Goal: Book appointment/travel/reservation

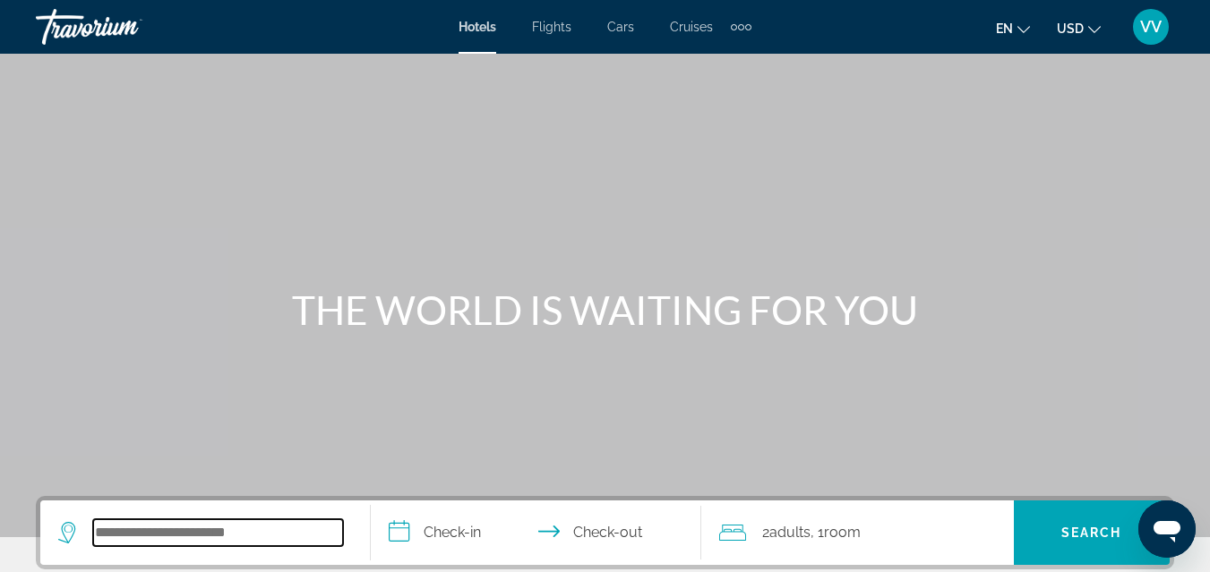
click at [173, 535] on input "Search widget" at bounding box center [218, 532] width 250 height 27
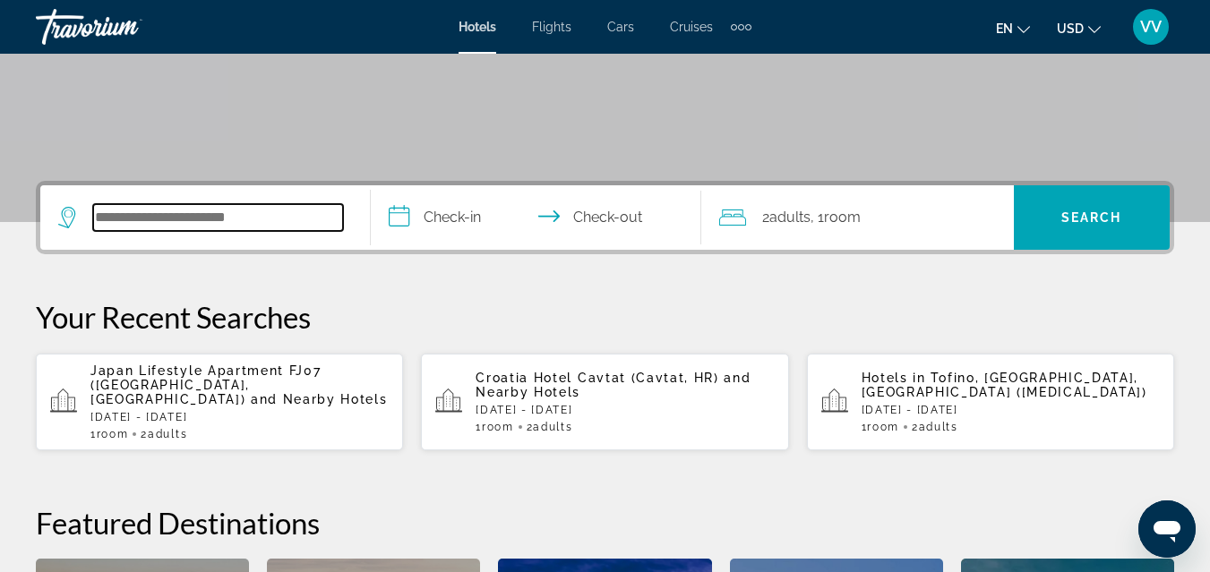
scroll to position [438, 0]
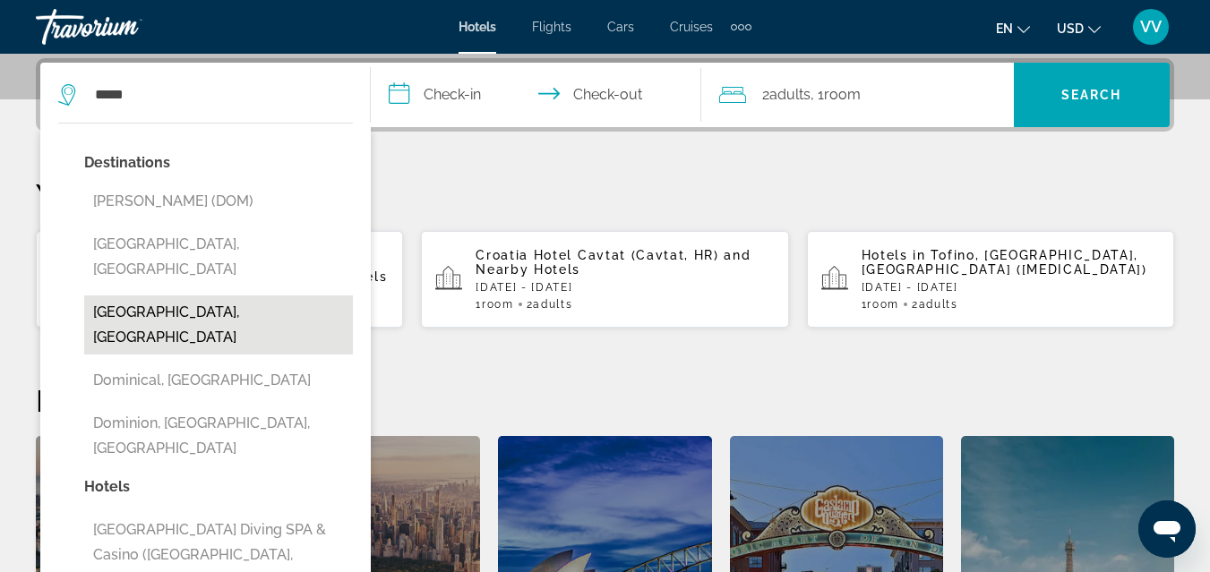
click at [125, 295] on button "Dominican Republic, Dominican Republic" at bounding box center [218, 324] width 269 height 59
type input "**********"
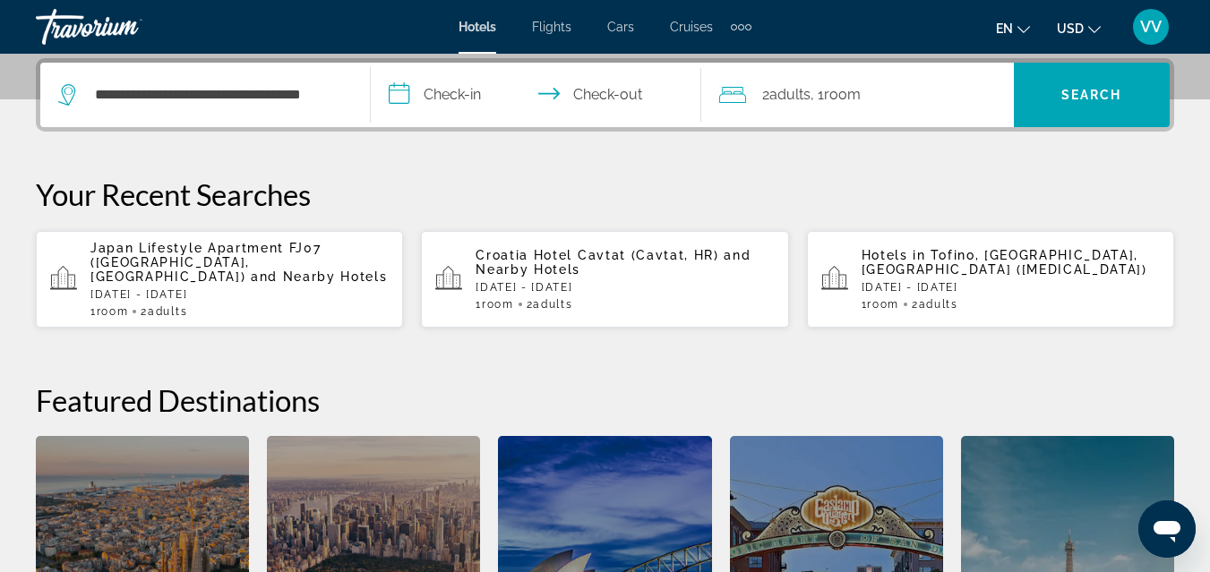
click at [429, 87] on input "**********" at bounding box center [540, 98] width 338 height 70
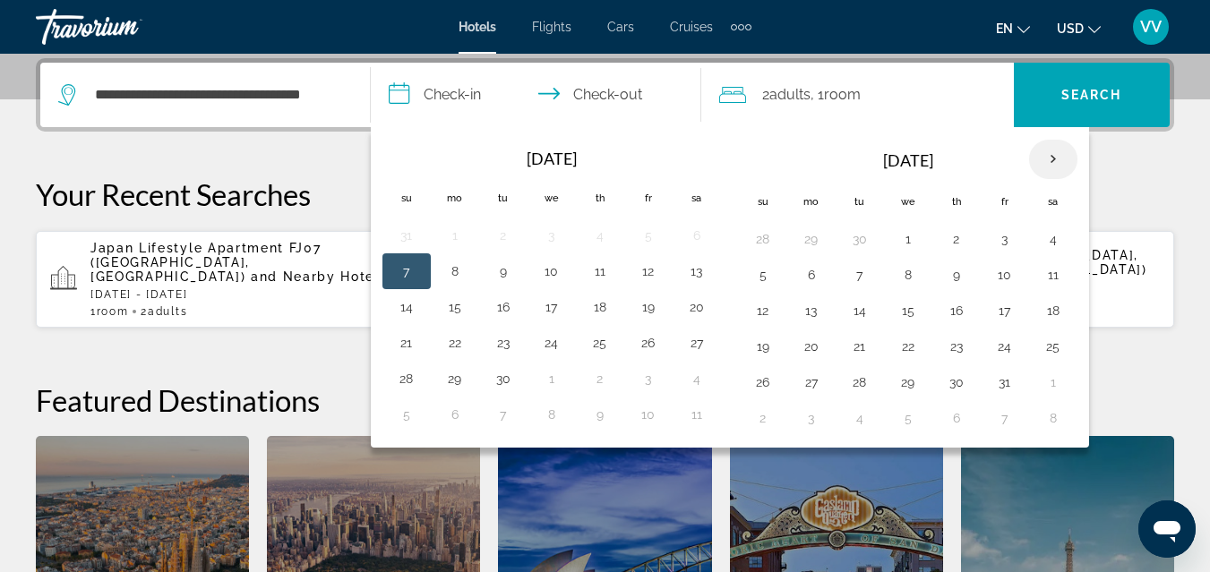
click at [1057, 155] on th "Next month" at bounding box center [1053, 159] width 48 height 39
click at [815, 234] on button "1" at bounding box center [811, 239] width 29 height 25
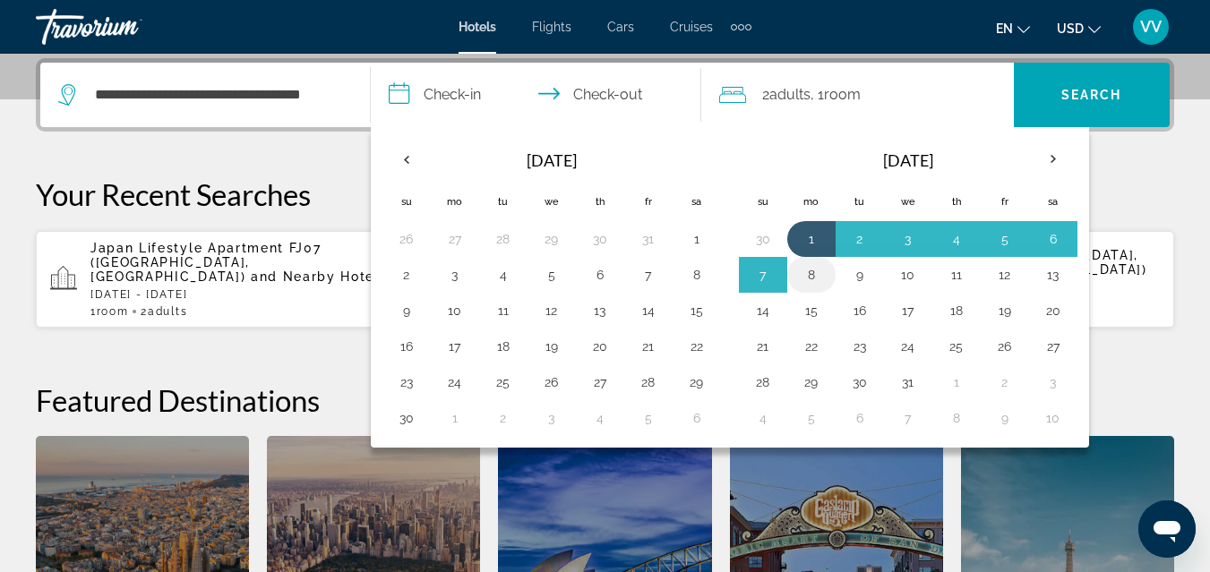
click at [813, 269] on button "8" at bounding box center [811, 274] width 29 height 25
type input "**********"
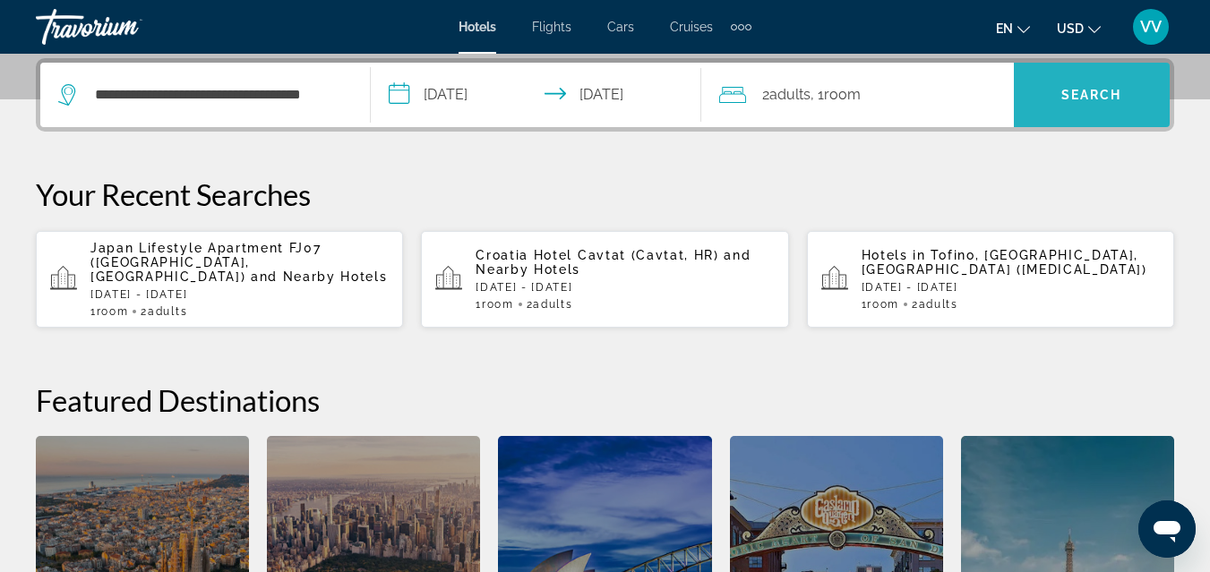
click at [1068, 98] on span "Search" at bounding box center [1091, 95] width 61 height 14
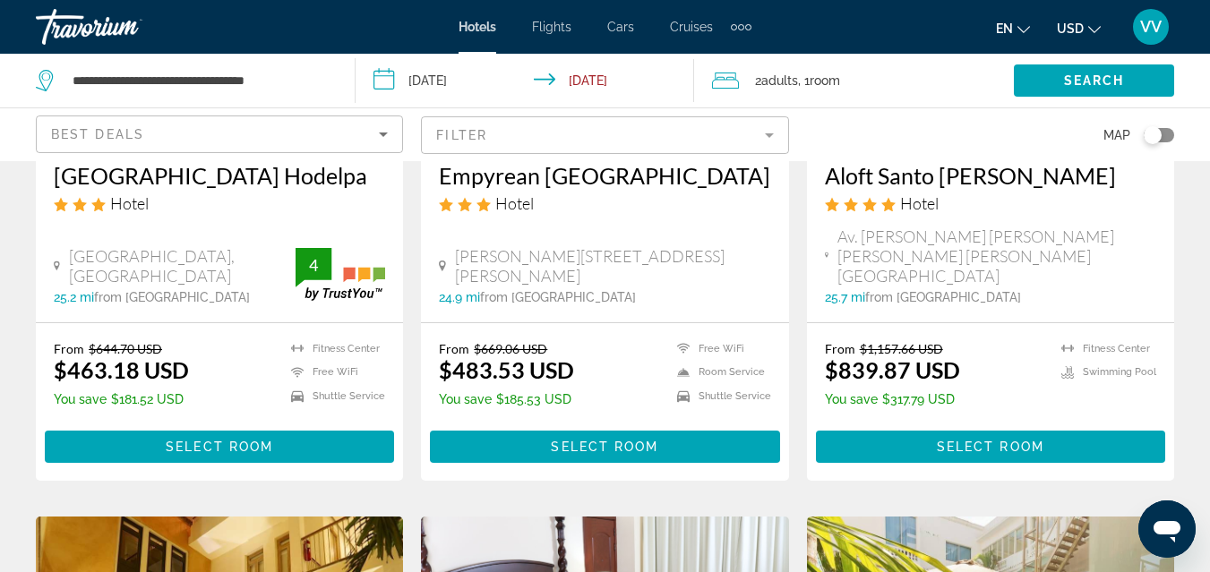
scroll to position [1862, 0]
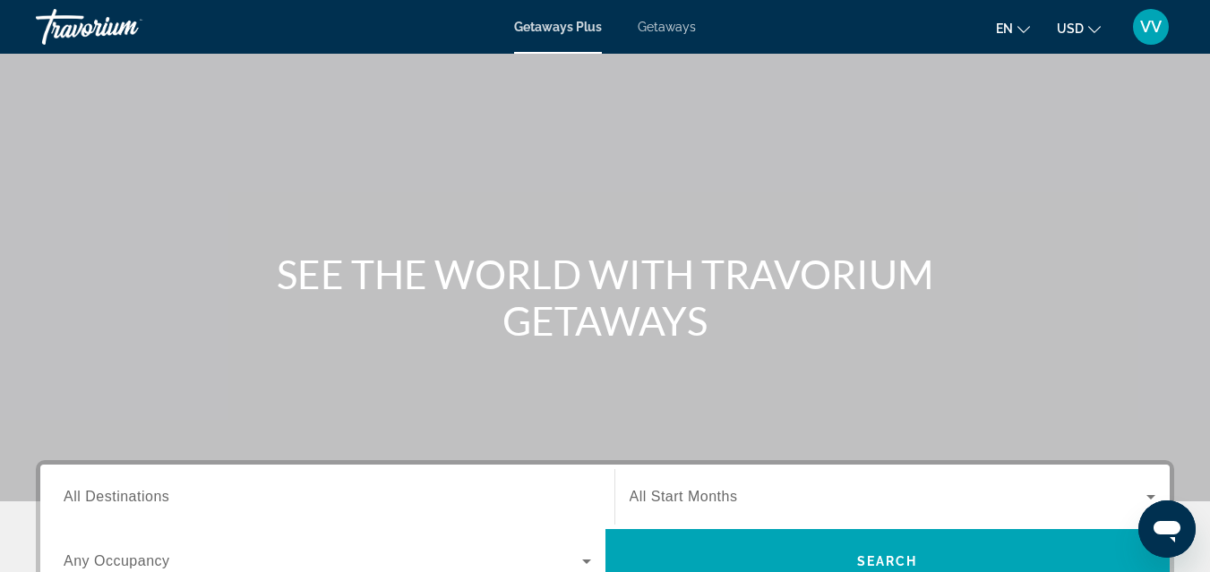
scroll to position [143, 0]
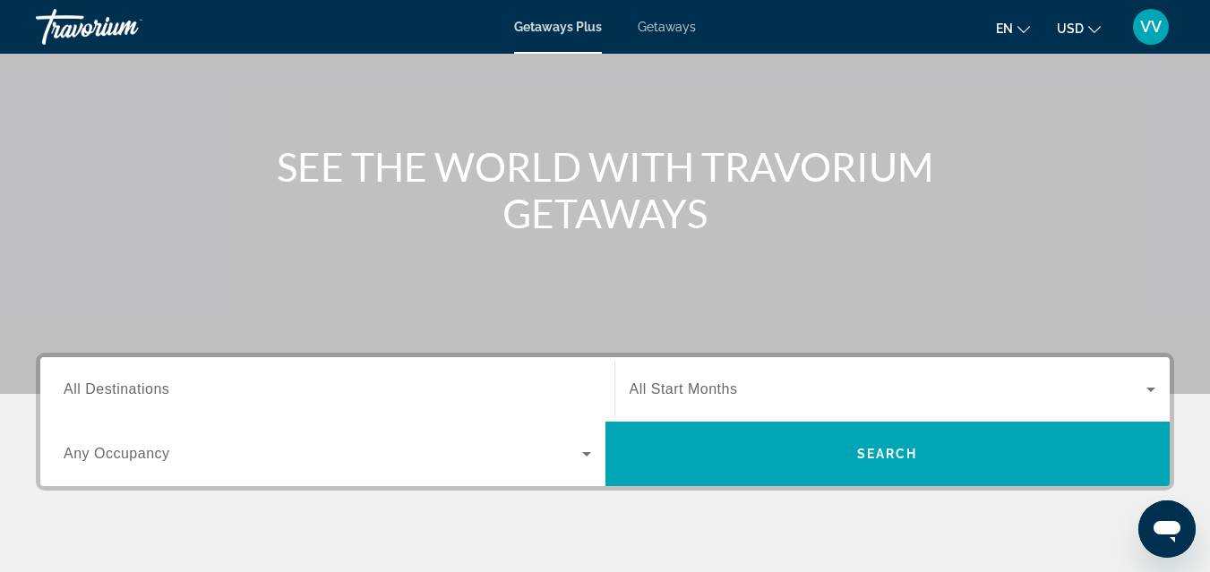
click at [134, 389] on span "All Destinations" at bounding box center [117, 388] width 106 height 15
click at [134, 389] on input "Destination All Destinations" at bounding box center [327, 390] width 527 height 21
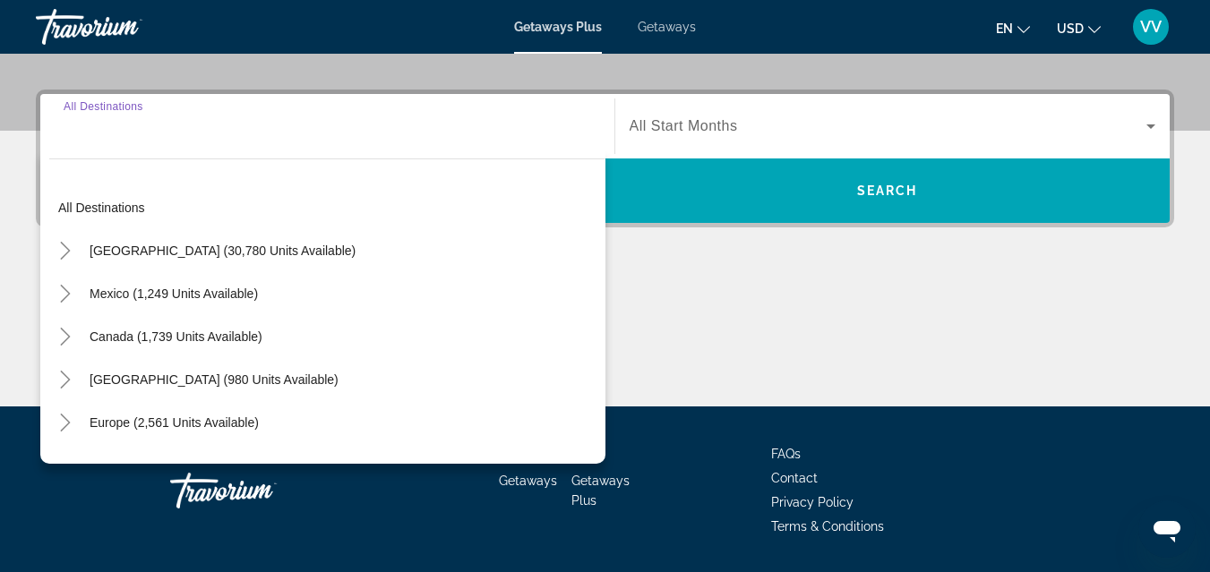
scroll to position [438, 0]
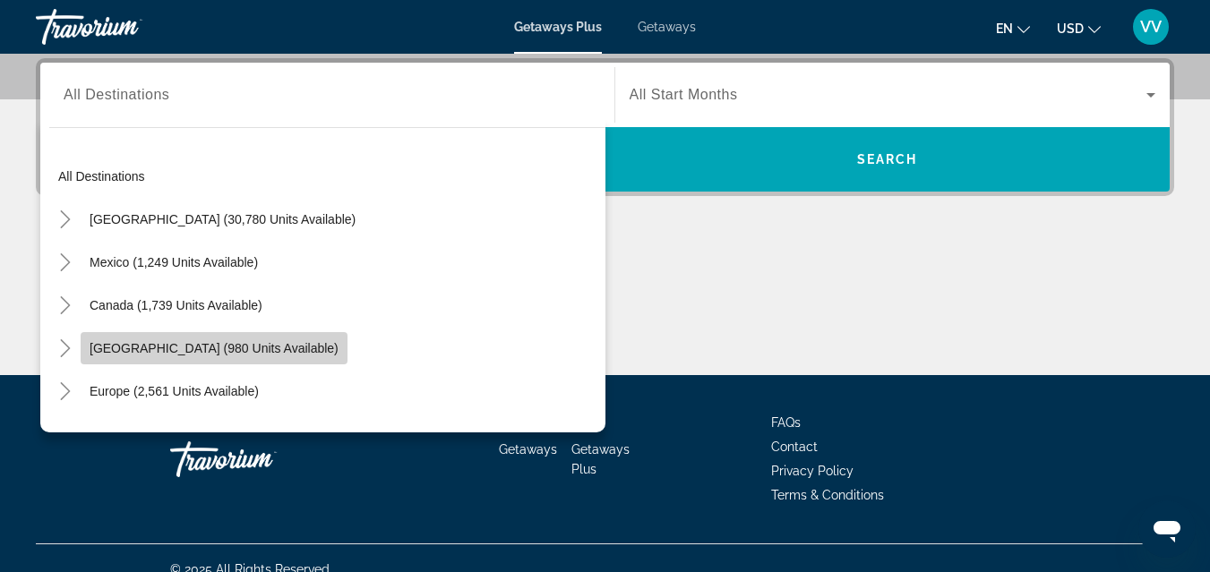
click at [313, 346] on span "[GEOGRAPHIC_DATA] (980 units available)" at bounding box center [214, 348] width 249 height 14
type input "**********"
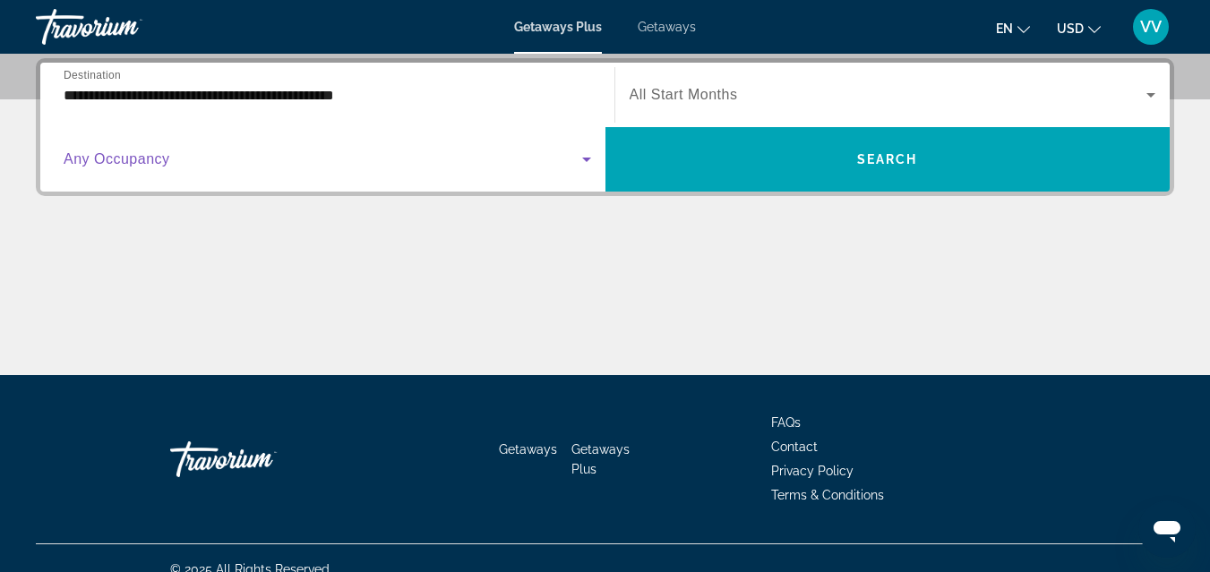
click at [305, 169] on span "Search widget" at bounding box center [323, 159] width 518 height 21
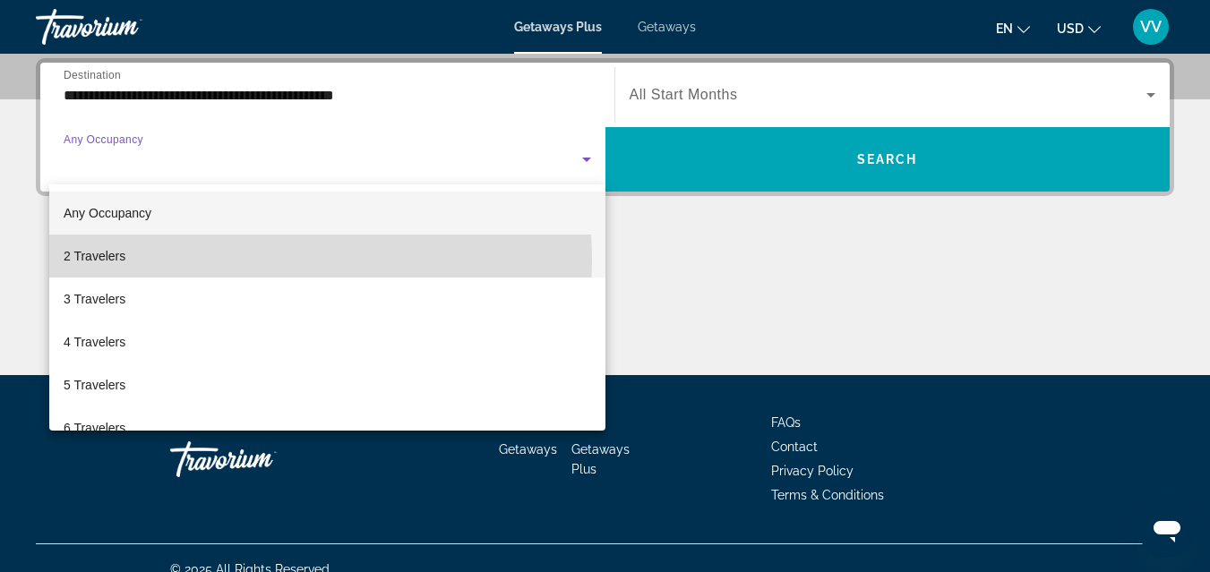
click at [124, 261] on span "2 Travelers" at bounding box center [95, 255] width 62 height 21
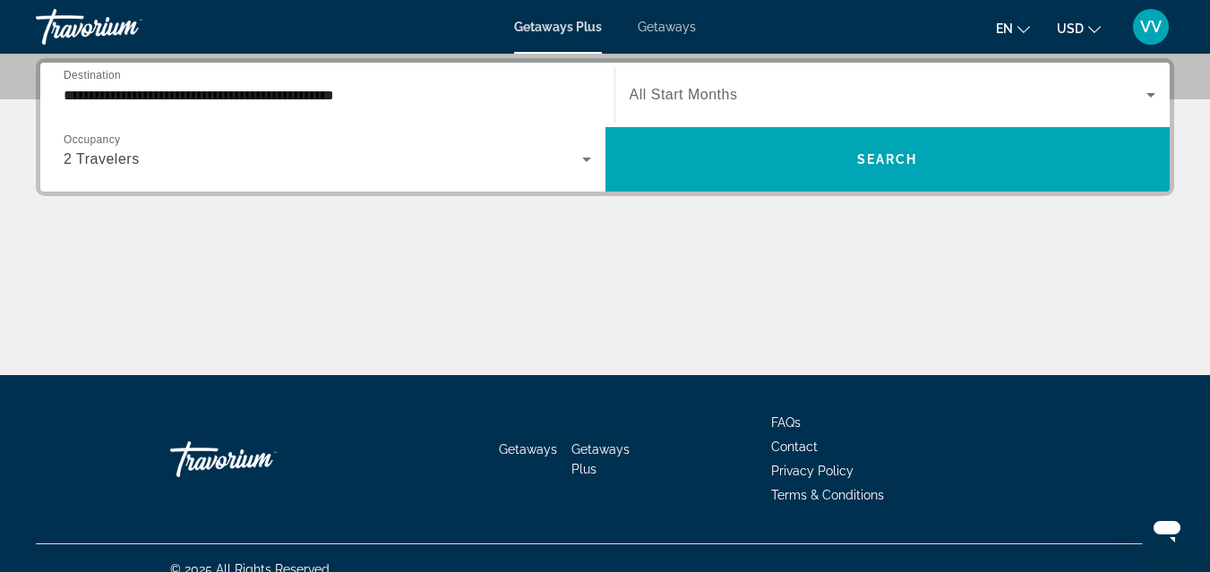
click at [680, 90] on span "All Start Months" at bounding box center [683, 94] width 108 height 15
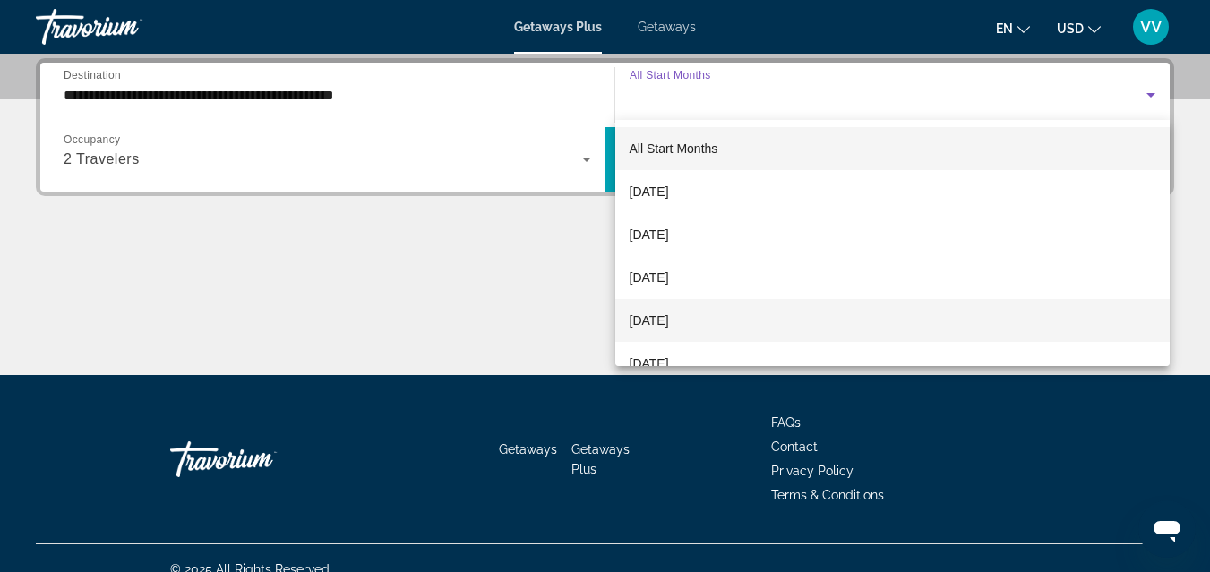
click at [669, 314] on span "[DATE]" at bounding box center [648, 320] width 39 height 21
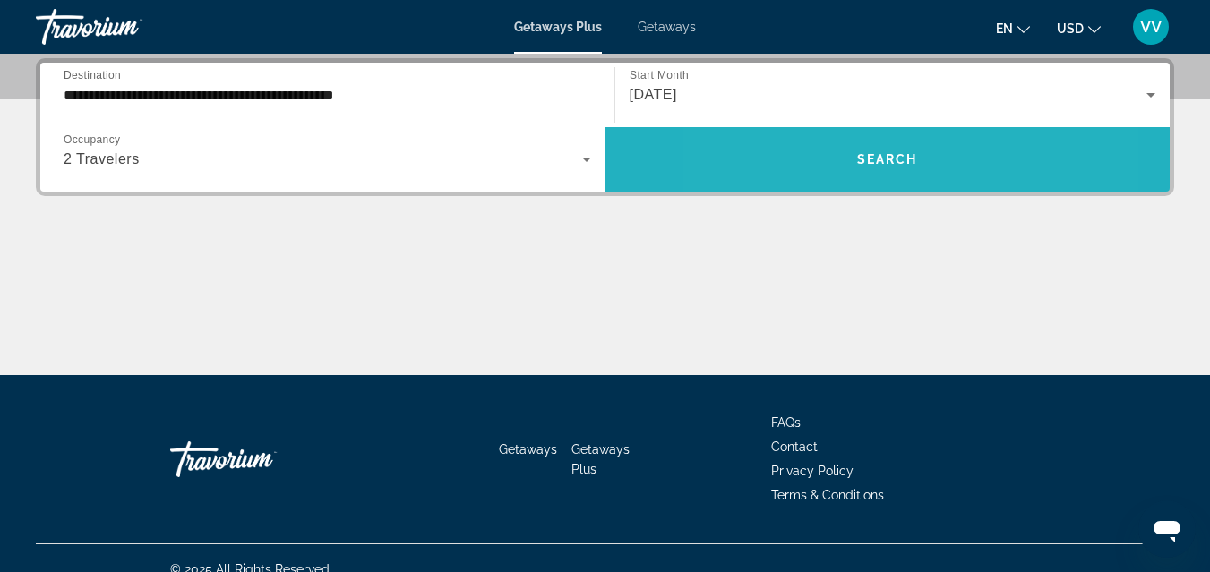
click at [814, 141] on span "Search widget" at bounding box center [887, 159] width 565 height 43
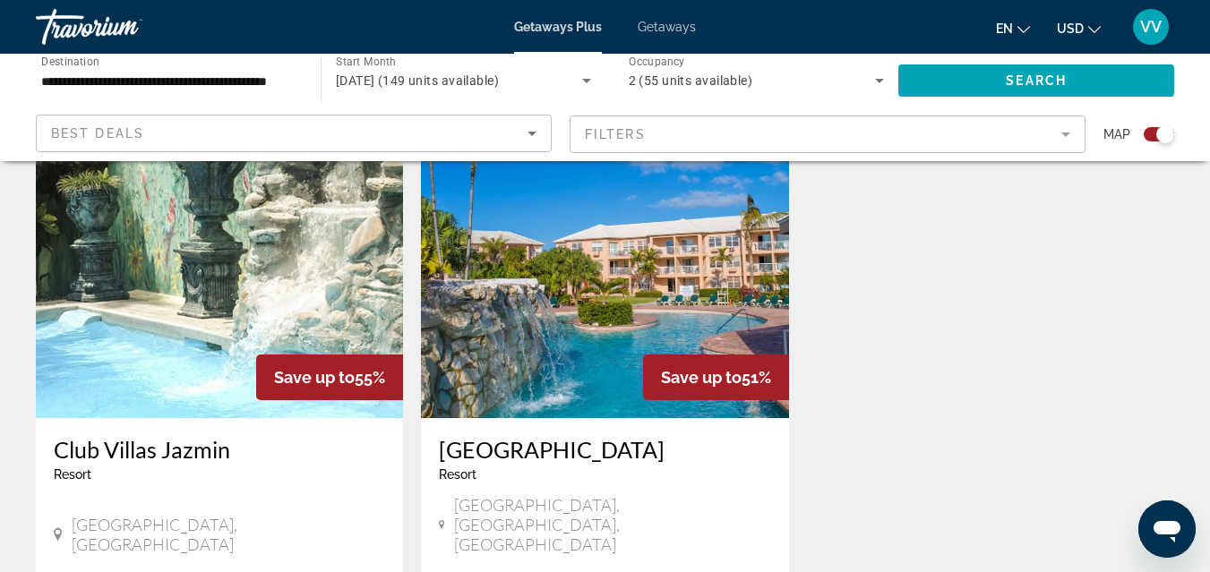
scroll to position [2614, 0]
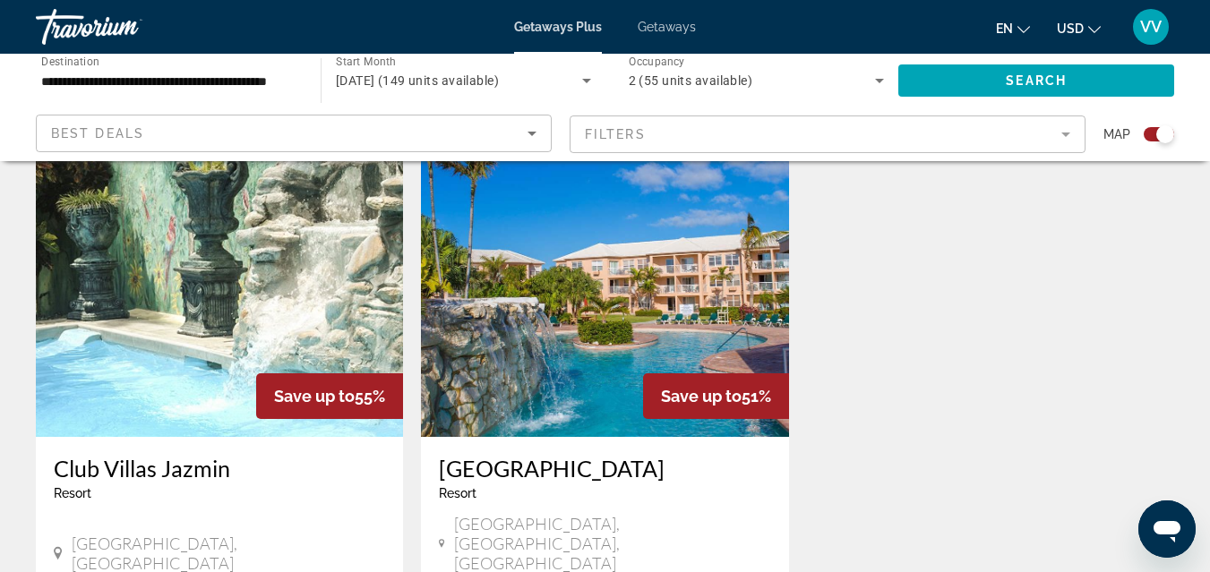
click at [1088, 23] on icon "Change currency" at bounding box center [1094, 29] width 13 height 13
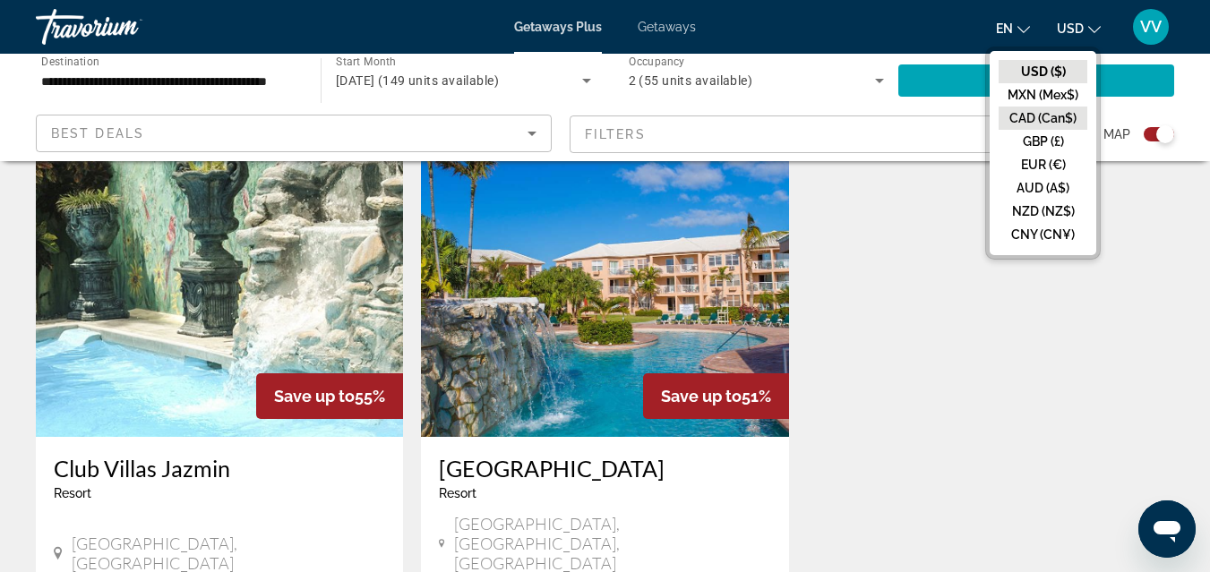
click at [1061, 113] on button "CAD (Can$)" at bounding box center [1042, 118] width 89 height 23
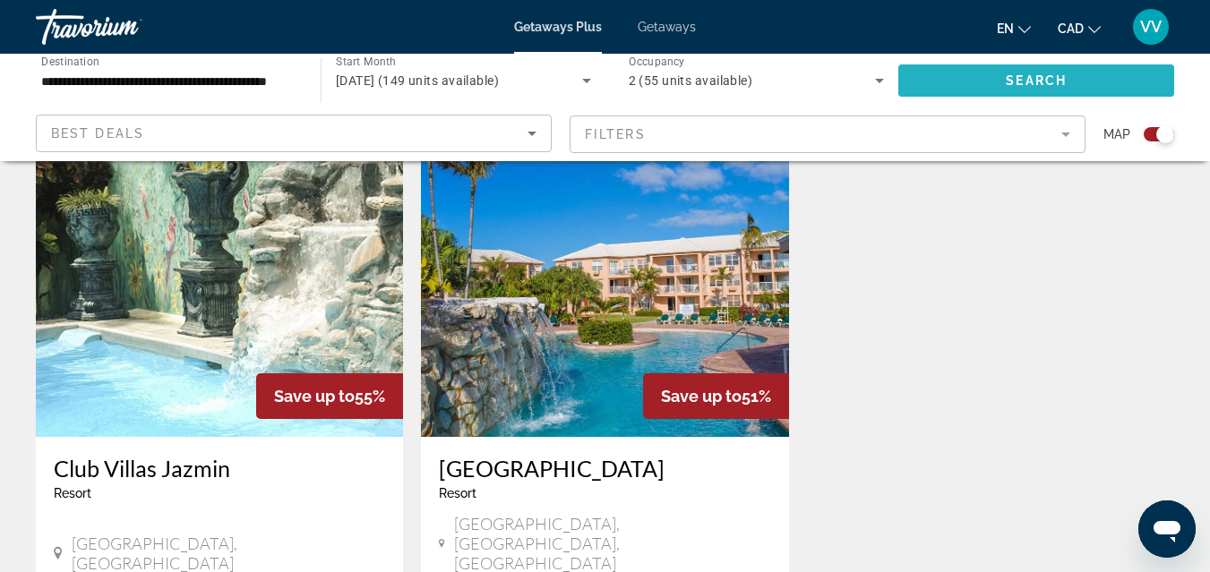
click at [1055, 69] on span "Search widget" at bounding box center [1036, 80] width 276 height 43
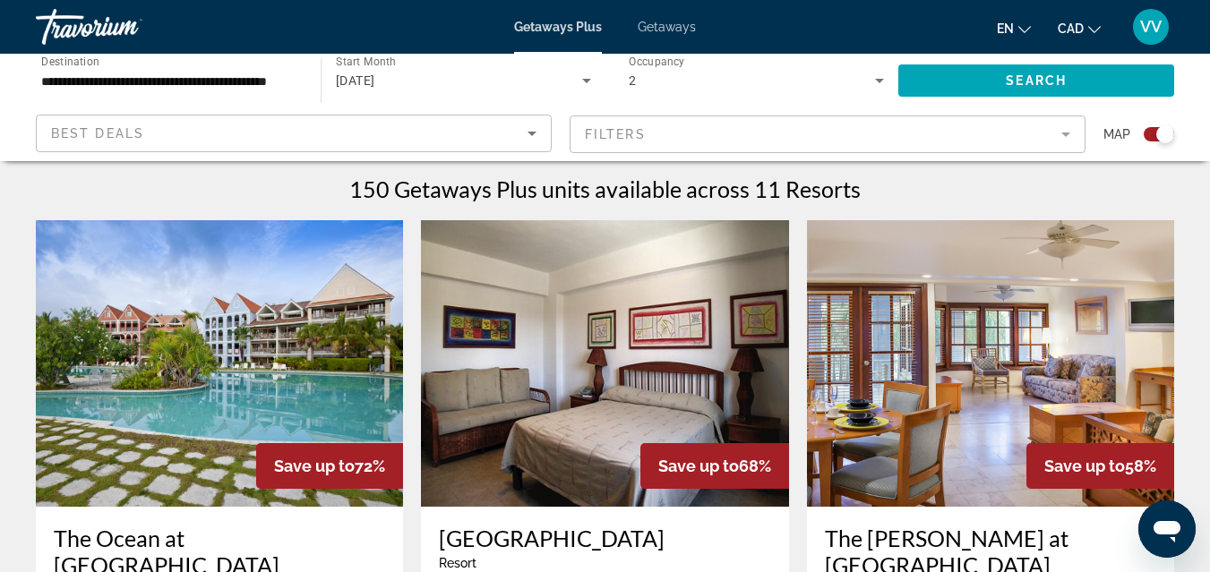
scroll to position [537, 0]
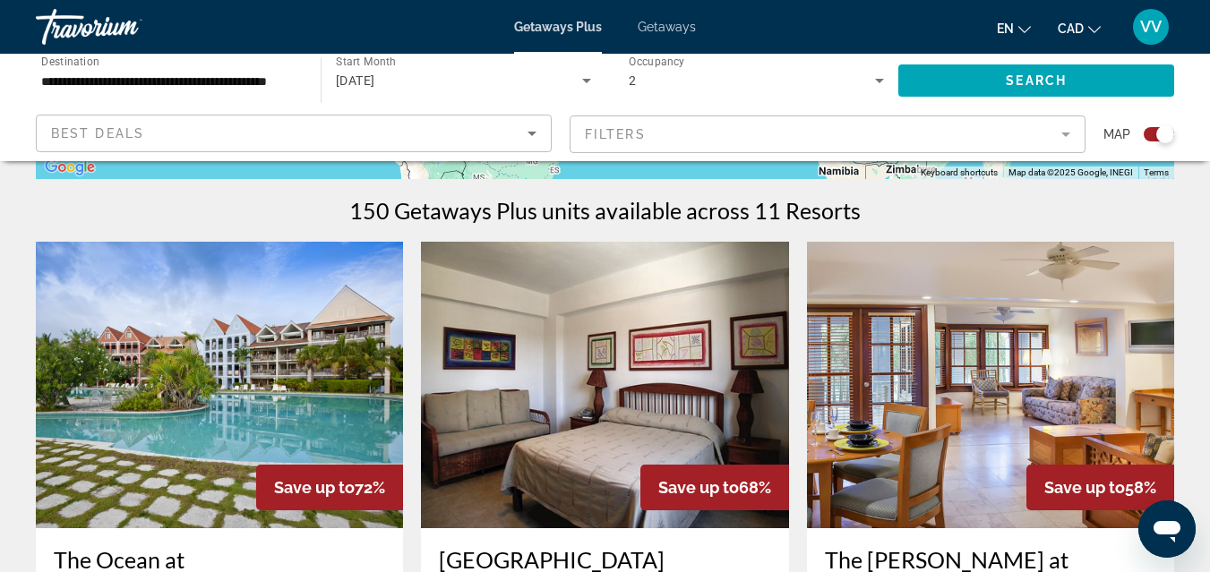
click at [268, 326] on img "Main content" at bounding box center [219, 385] width 367 height 286
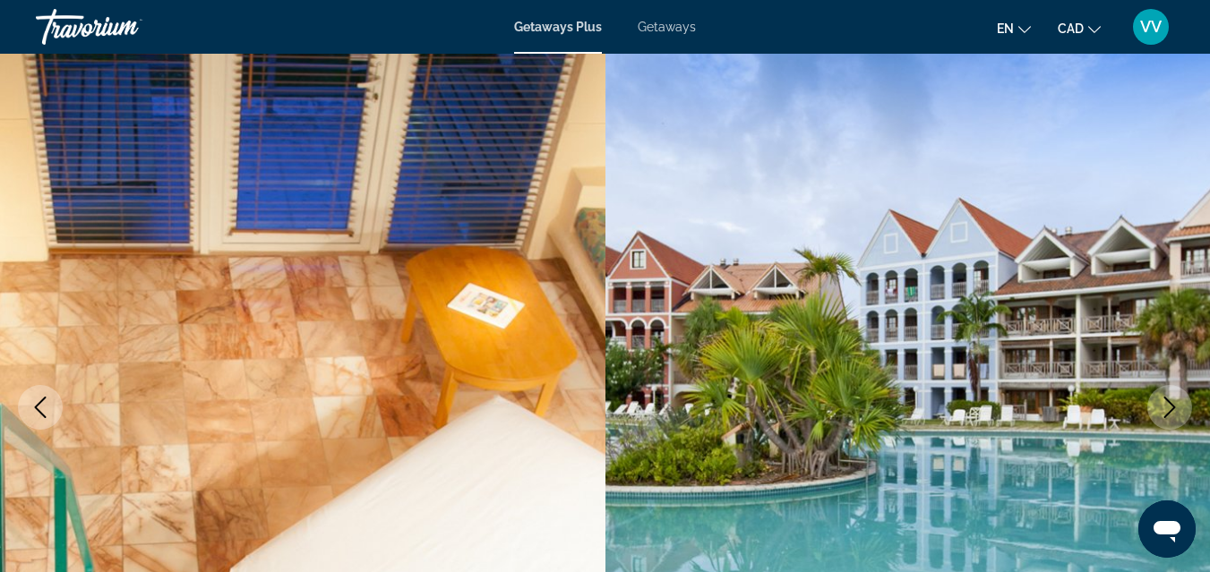
scroll to position [107, 0]
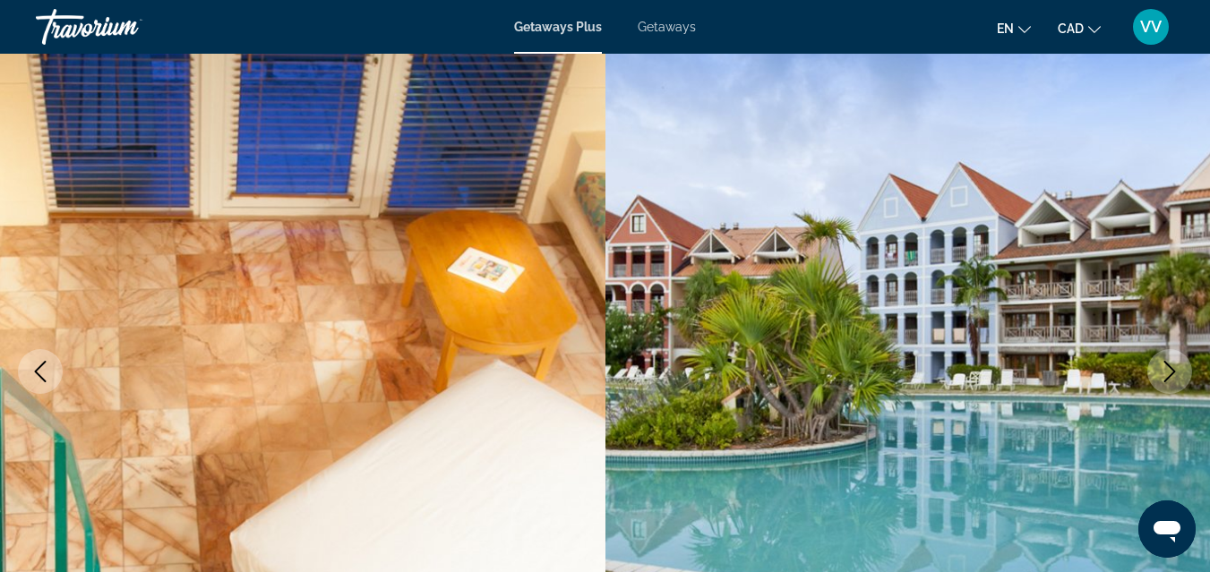
click at [1171, 367] on icon "Next image" at bounding box center [1169, 371] width 21 height 21
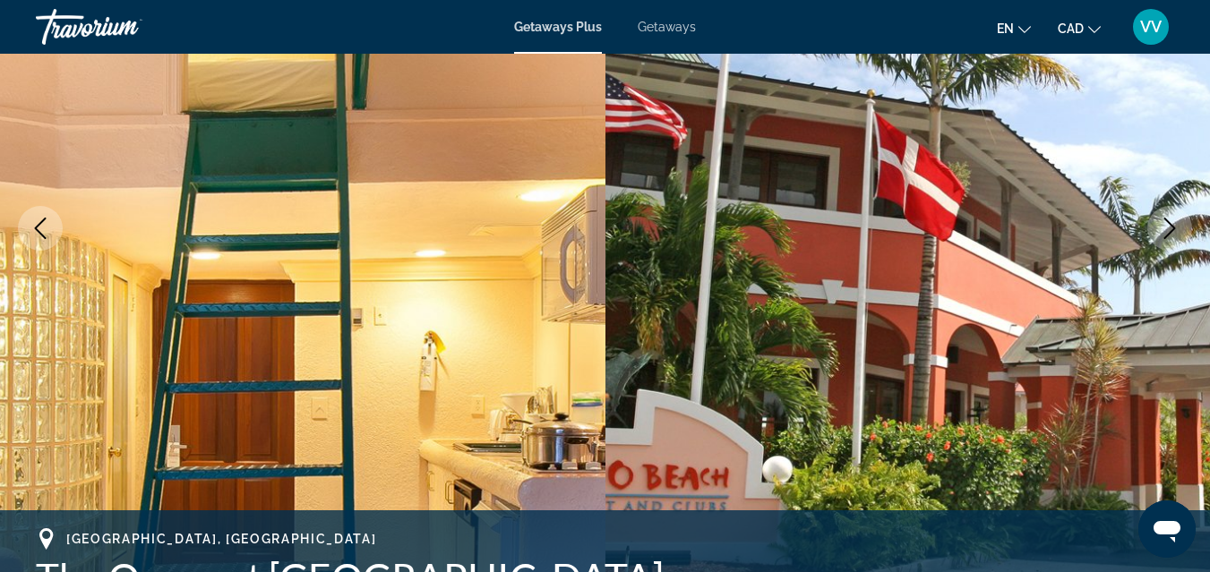
scroll to position [215, 0]
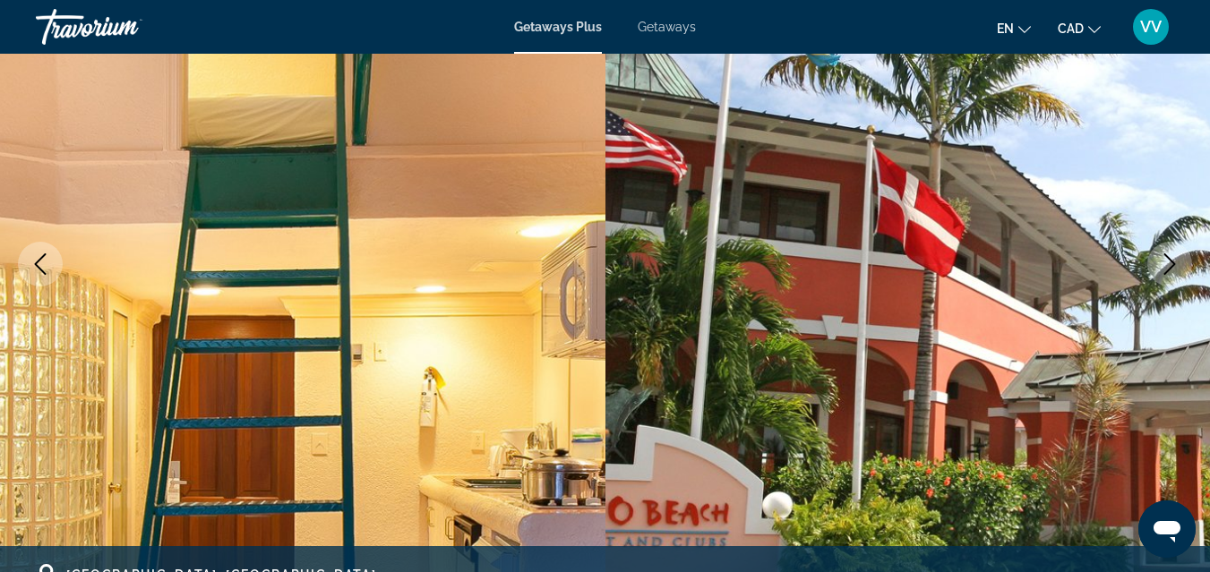
click at [1176, 252] on button "Next image" at bounding box center [1169, 264] width 45 height 45
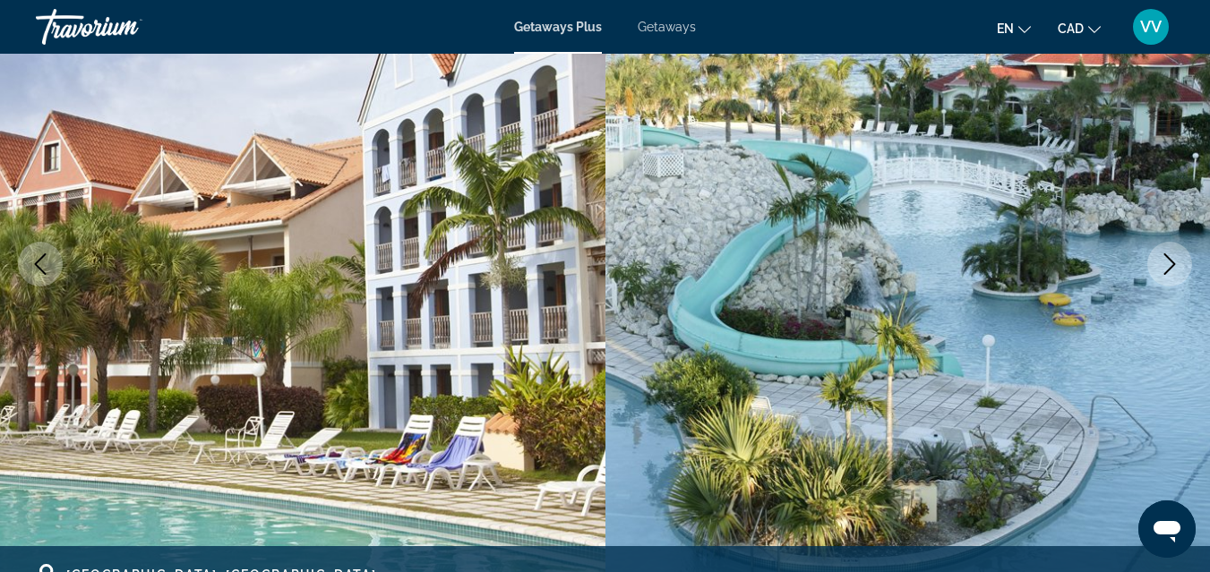
click at [1176, 252] on button "Next image" at bounding box center [1169, 264] width 45 height 45
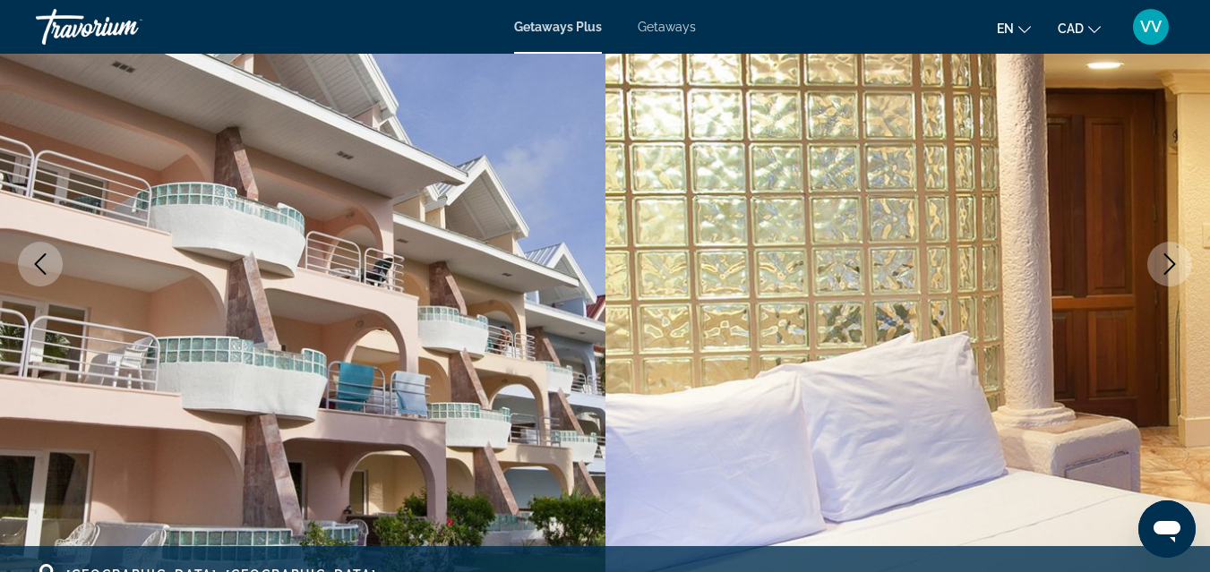
click at [1176, 252] on button "Next image" at bounding box center [1169, 264] width 45 height 45
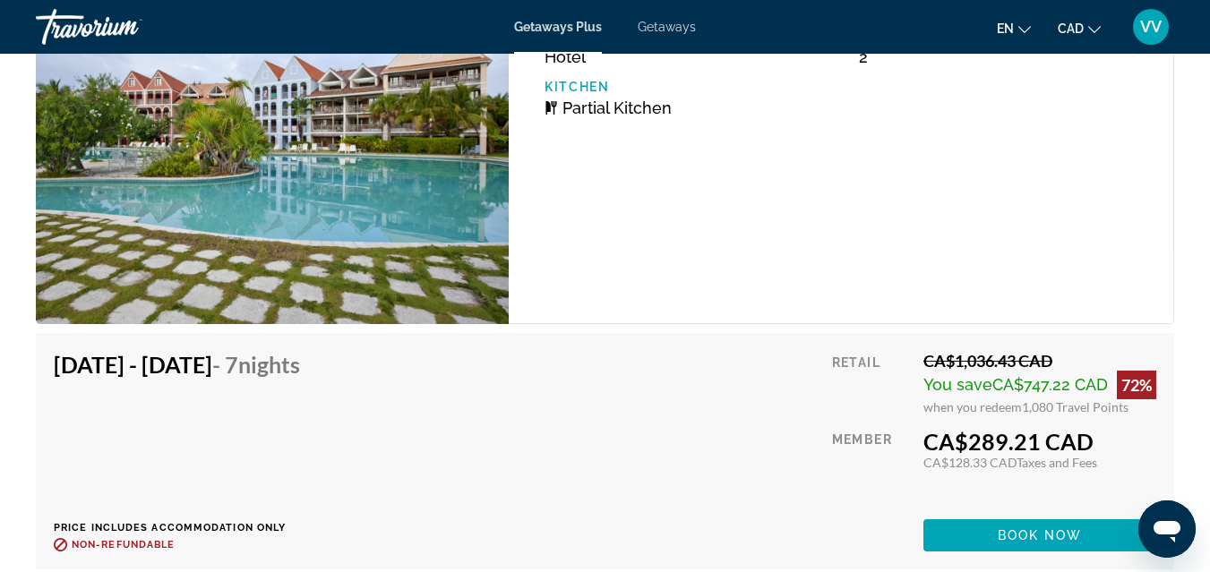
scroll to position [3581, 0]
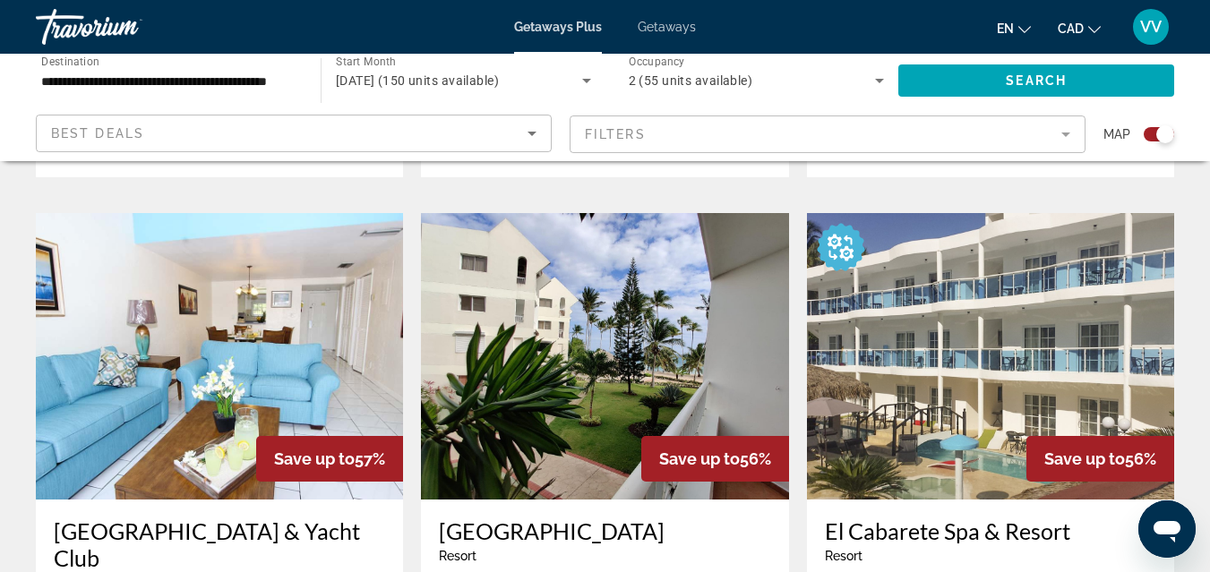
scroll to position [1218, 0]
